Goal: Obtain resource: Obtain resource

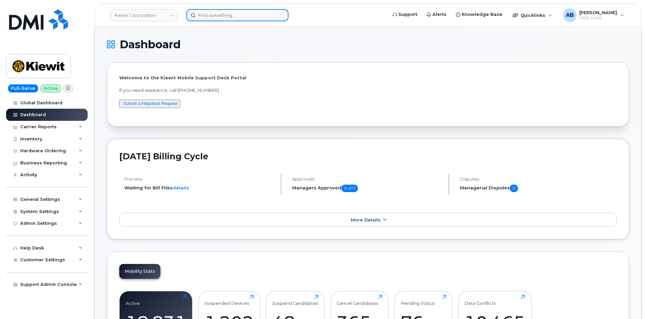
click at [206, 11] on input at bounding box center [237, 15] width 102 height 12
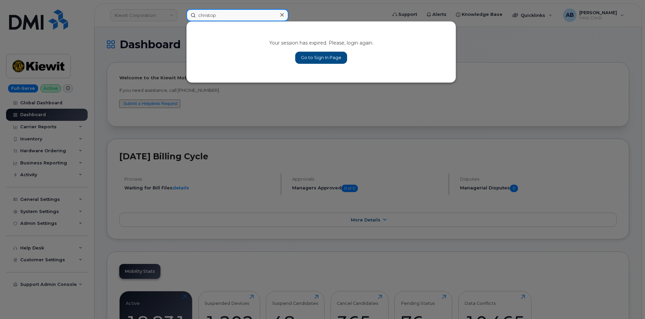
type input "christop"
click at [319, 53] on link "Go to Sign In Page" at bounding box center [321, 58] width 52 height 12
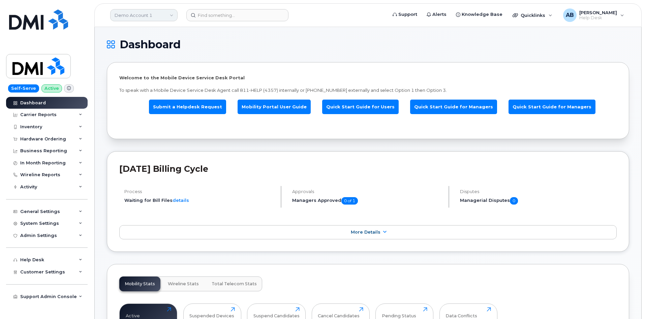
click at [166, 19] on link "Demo Account 1" at bounding box center [143, 15] width 67 height 12
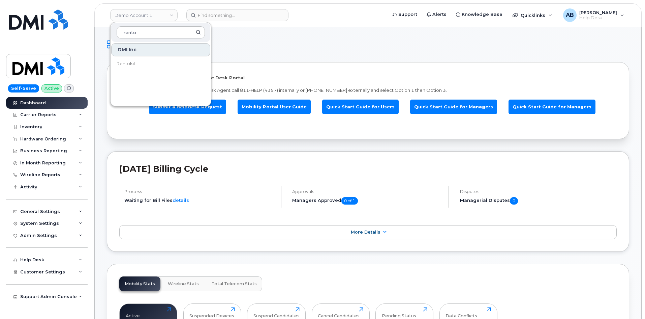
type input "rento"
click at [149, 61] on link "Rentokil" at bounding box center [160, 63] width 99 height 13
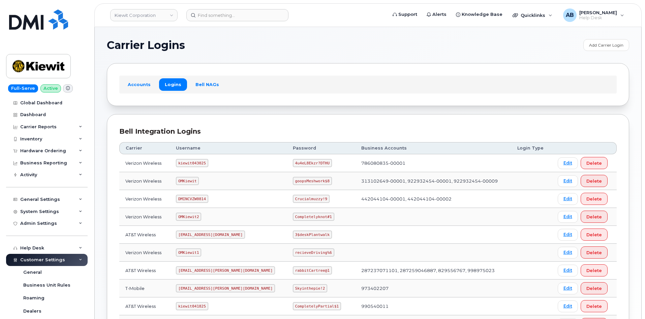
click at [186, 160] on code "kiewit043025" at bounding box center [192, 163] width 32 height 8
copy code "kiewit043025"
drag, startPoint x: 287, startPoint y: 156, endPoint x: 287, endPoint y: 160, distance: 4.4
click at [287, 156] on td "4u4eL8Ekzr?DTHU" at bounding box center [321, 163] width 68 height 18
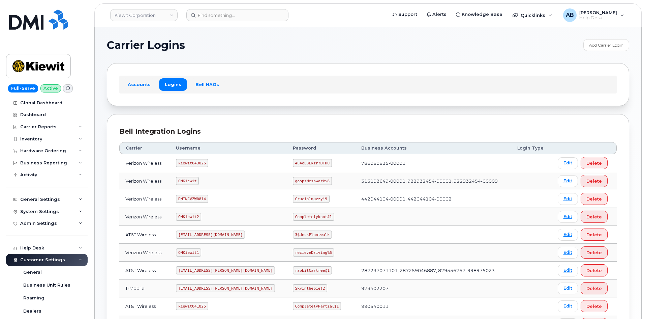
click at [293, 160] on code "4u4eL8Ekzr?DTHU" at bounding box center [312, 163] width 39 height 8
copy code "4u4eL8Ekzr?DTHU"
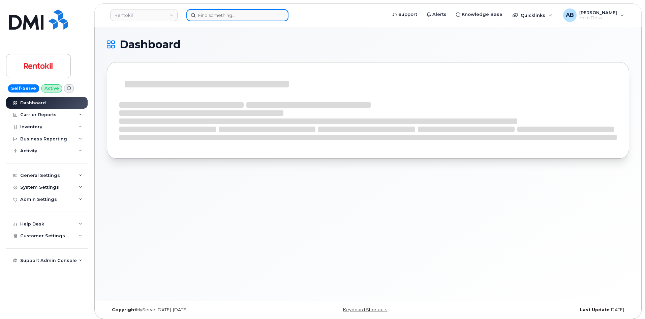
click at [214, 15] on input at bounding box center [237, 15] width 102 height 12
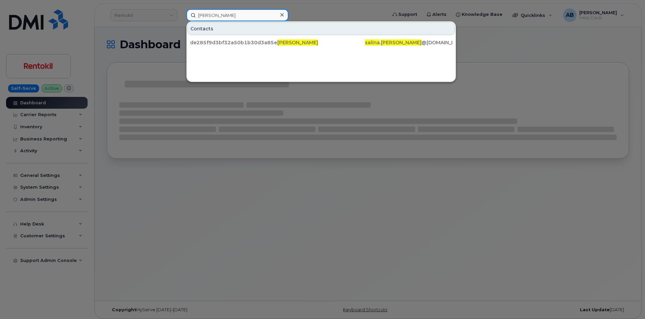
type input "[PERSON_NAME]"
drag, startPoint x: 323, startPoint y: 21, endPoint x: 322, endPoint y: 17, distance: 4.1
click at [323, 20] on div at bounding box center [322, 159] width 645 height 319
drag, startPoint x: 254, startPoint y: 15, endPoint x: 111, endPoint y: 29, distance: 144.0
click at [181, 21] on div "salina myers Contacts de285f9d3bf32a50b1b30d3a85e45a96 Salina Myers salina . my…" at bounding box center [284, 15] width 207 height 12
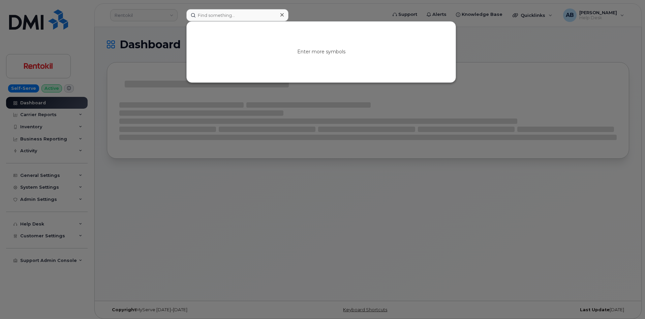
click at [318, 13] on div at bounding box center [322, 159] width 645 height 319
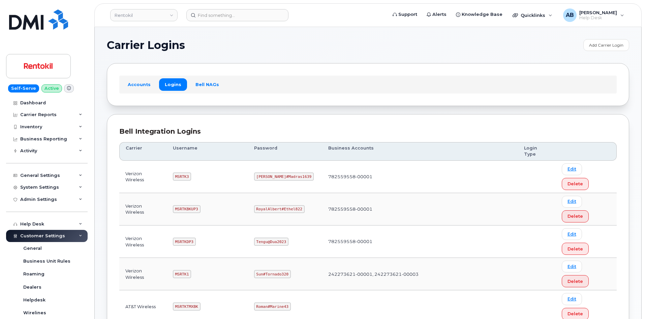
click at [186, 237] on code "MSRTKDP3" at bounding box center [184, 241] width 23 height 8
copy code "MSRTKDP3"
click at [277, 237] on code "Tengu@Dua2023" at bounding box center [271, 241] width 34 height 8
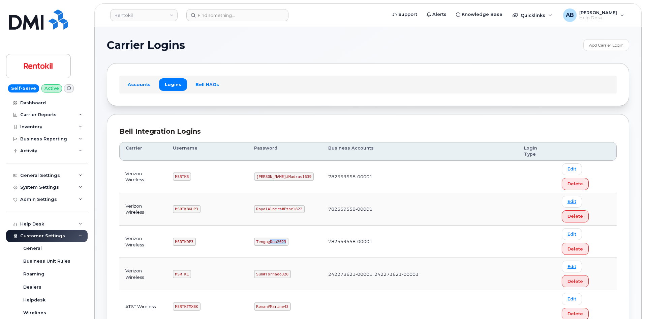
click at [273, 237] on code "Tengu@Dua2023" at bounding box center [271, 241] width 34 height 8
click at [272, 237] on code "Tengu@Dua2023" at bounding box center [271, 241] width 34 height 8
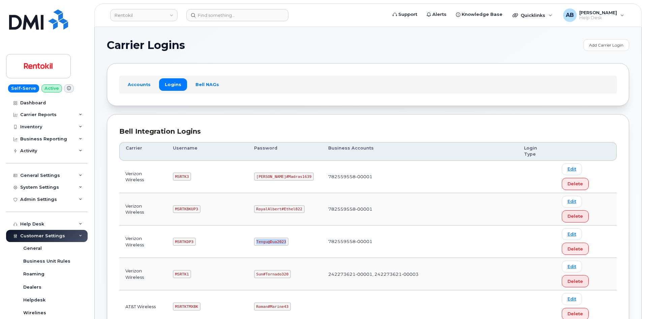
copy code "Tengu@Dua2023"
click at [181, 205] on code "MSRTKBKUP3" at bounding box center [187, 209] width 28 height 8
click at [184, 205] on code "MSRTKBKUP3" at bounding box center [187, 209] width 28 height 8
copy code "MSRTKBKUP3"
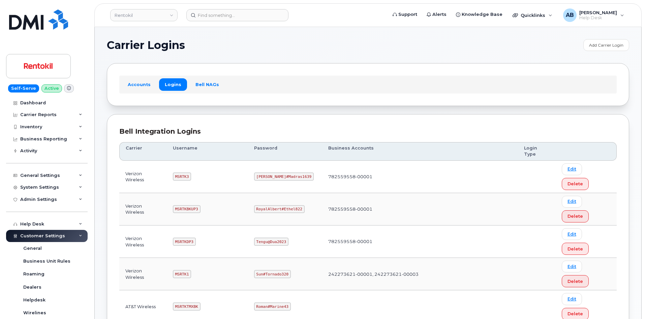
drag, startPoint x: 264, startPoint y: 183, endPoint x: 269, endPoint y: 177, distance: 7.4
click at [266, 205] on code "RoyalAlbert#Ethel822" at bounding box center [279, 209] width 51 height 8
click at [269, 205] on code "RoyalAlbert#Ethel822" at bounding box center [279, 209] width 51 height 8
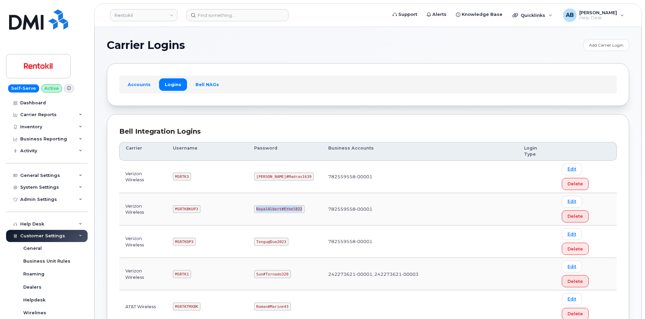
copy code "RoyalAlbert#Ethel822"
click at [245, 134] on div "Bell Integration Logins" at bounding box center [368, 131] width 498 height 10
click at [182, 172] on code "MSRTK3" at bounding box center [182, 176] width 18 height 8
copy code "MSRTK3"
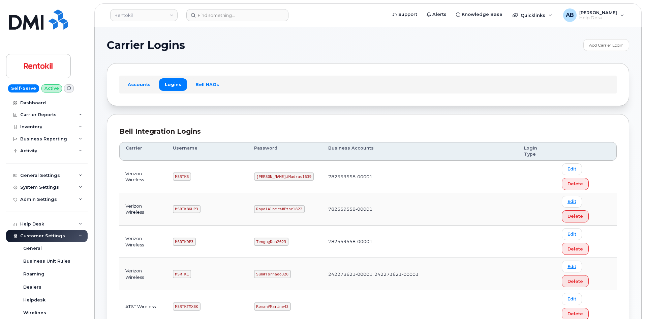
click at [277, 172] on code "[PERSON_NAME]#Madras1639" at bounding box center [284, 176] width 60 height 8
copy code "[PERSON_NAME]#Madras1639"
click at [244, 193] on td "MSRTKBKUP3" at bounding box center [207, 209] width 81 height 32
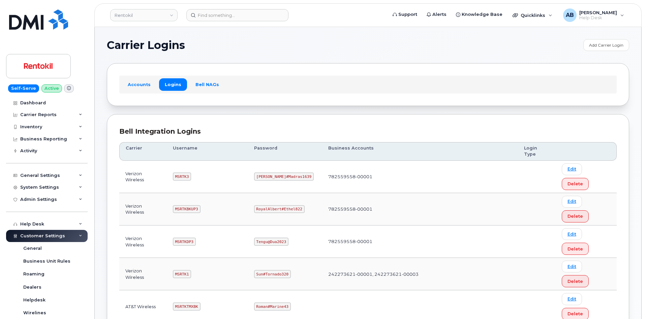
click at [185, 270] on code "MSRTK1" at bounding box center [182, 274] width 18 height 8
copy code "MSRTK1"
click at [262, 258] on td "Sun#Tornado320" at bounding box center [285, 274] width 74 height 32
click at [265, 270] on code "Sun#Tornado320" at bounding box center [272, 274] width 37 height 8
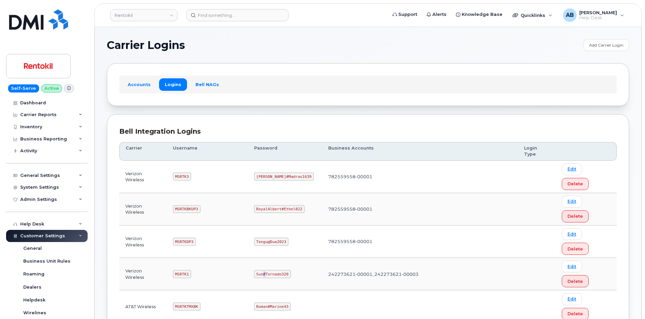
click at [265, 270] on code "Sun#Tornado320" at bounding box center [272, 274] width 37 height 8
copy code "Sun#Tornado320"
click at [231, 225] on td "MSRTKDP3" at bounding box center [207, 241] width 81 height 32
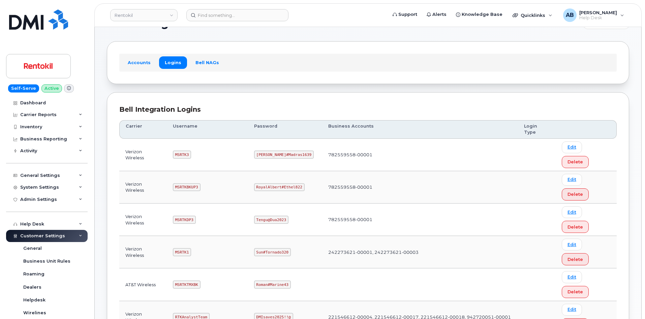
scroll to position [34, 0]
